Goal: Task Accomplishment & Management: Manage account settings

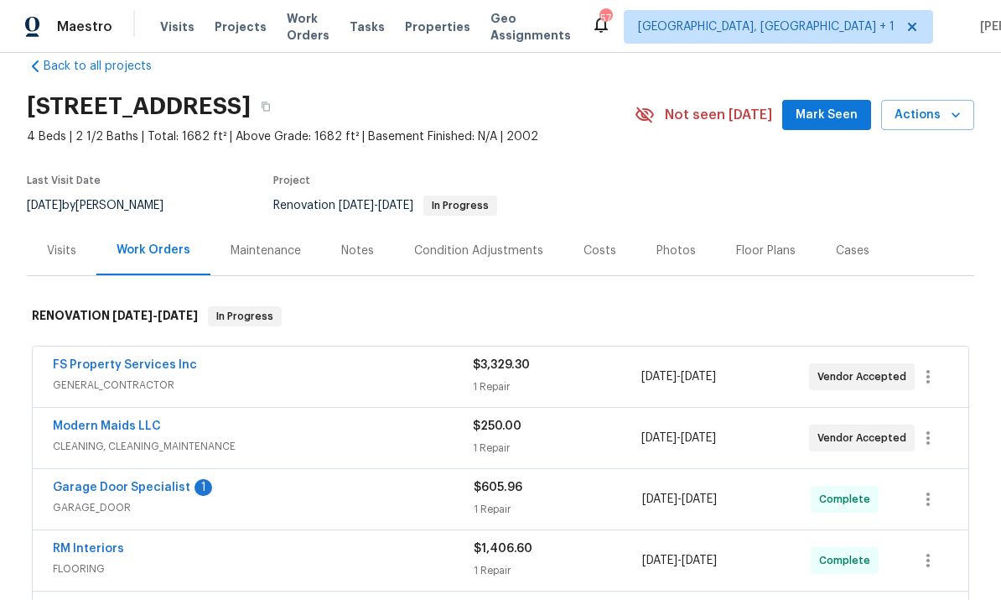
scroll to position [10, 0]
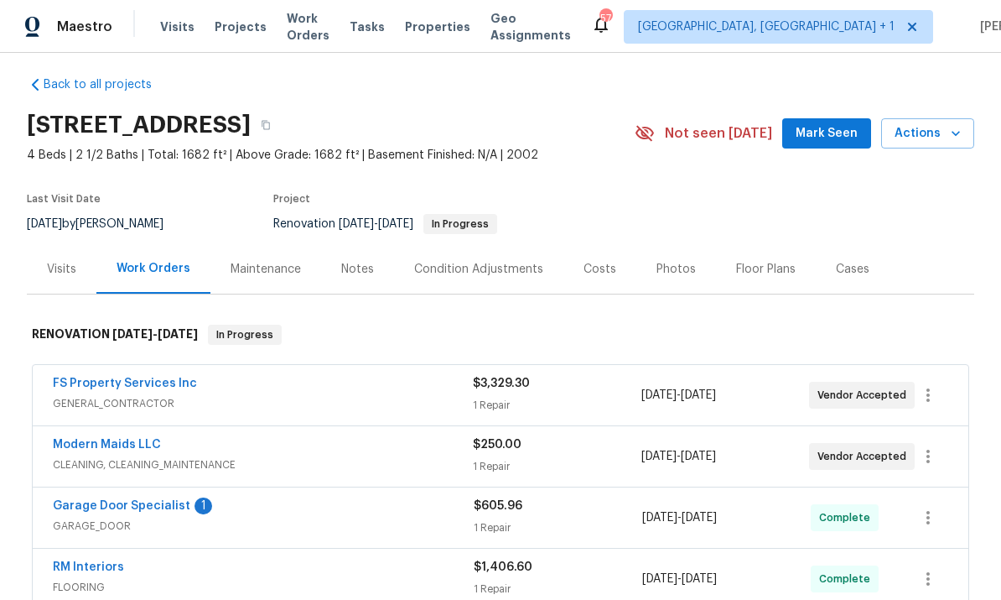
click at [156, 507] on link "Garage Door Specialist" at bounding box center [122, 506] width 138 height 12
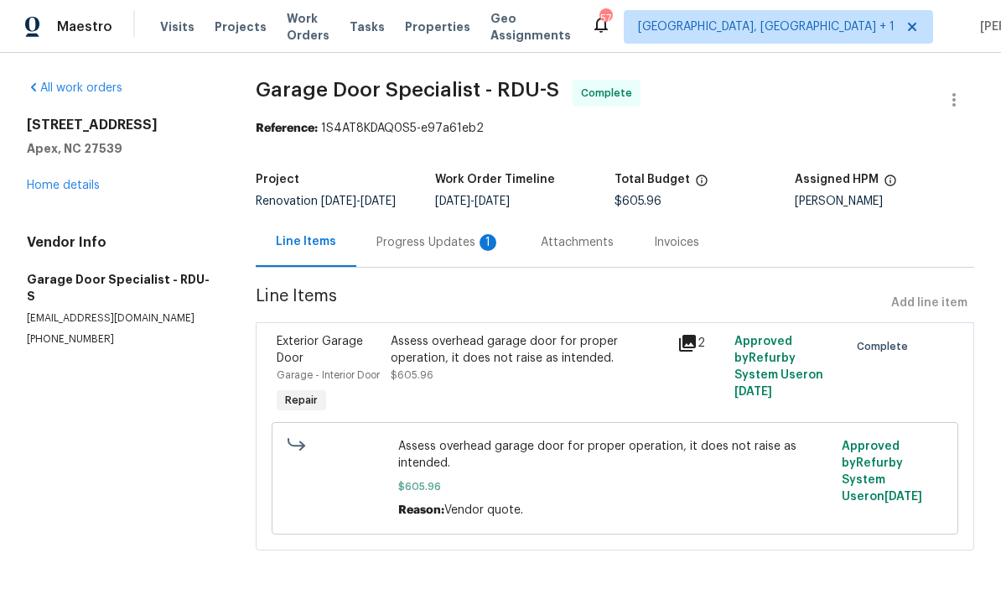
click at [434, 251] on div "Progress Updates 1" at bounding box center [439, 242] width 124 height 17
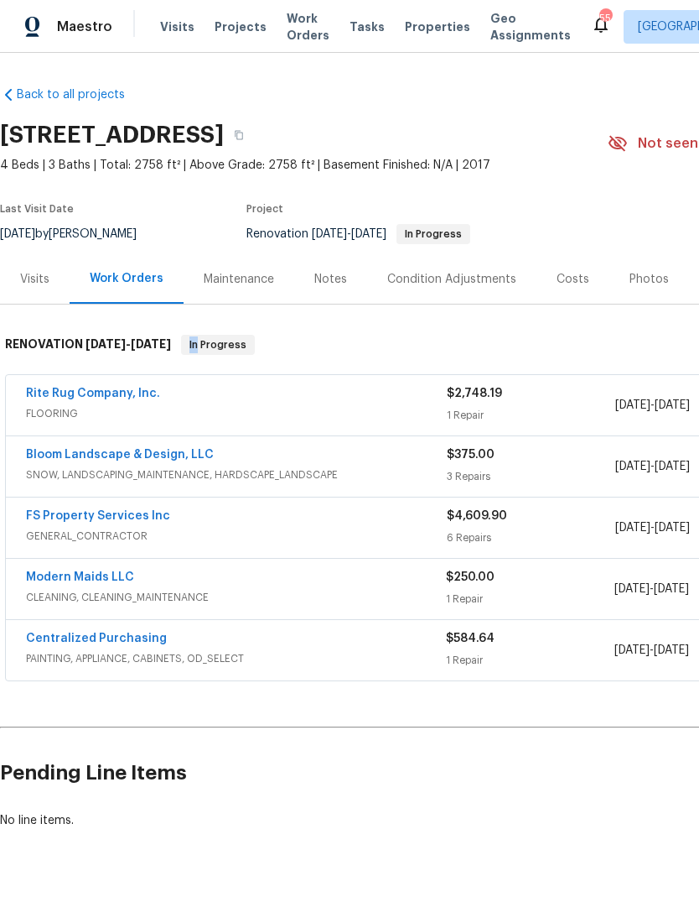
click at [113, 599] on div "Back to all projects [STREET_ADDRESS] 4 Beds | 3 Baths | Total: 2758 ft² | Abov…" at bounding box center [349, 477] width 699 height 849
